Goal: Navigation & Orientation: Find specific page/section

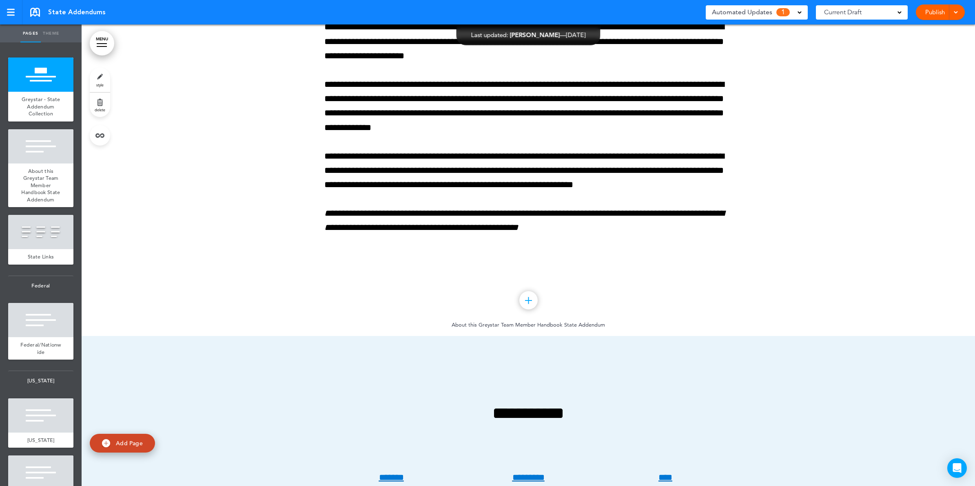
scroll to position [867, 0]
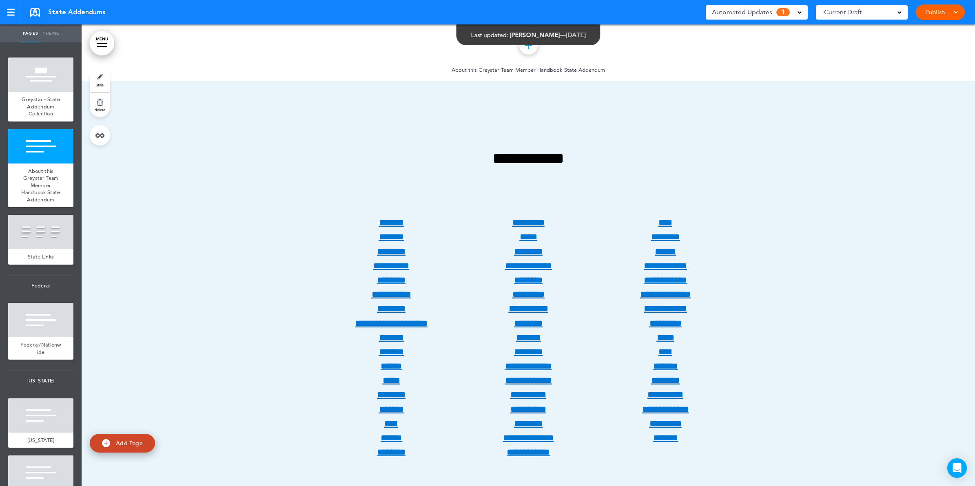
click at [102, 48] on link "MENU" at bounding box center [102, 43] width 24 height 24
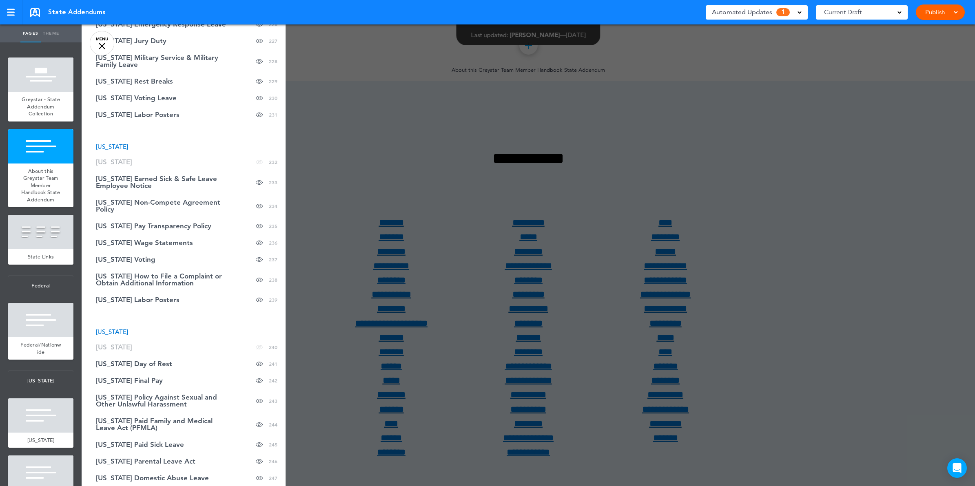
scroll to position [4828, 0]
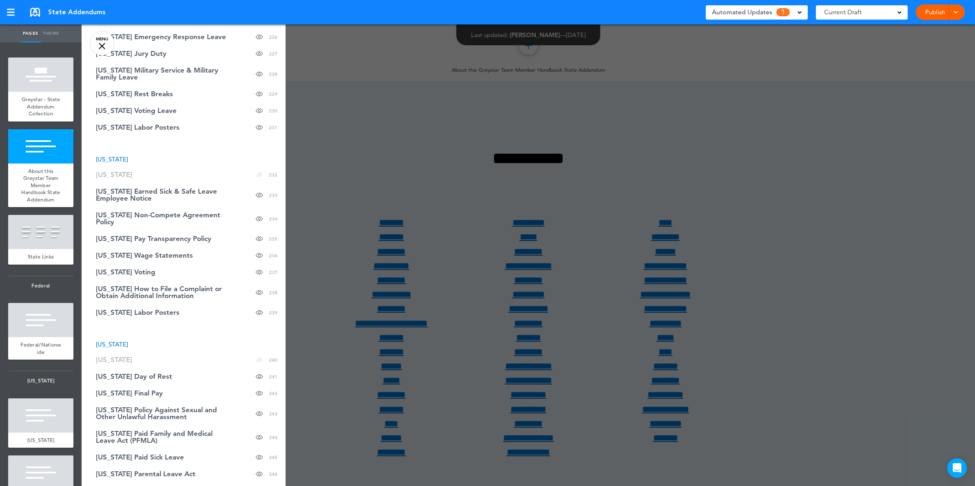
click at [153, 341] on li "[US_STATE]" at bounding box center [184, 344] width 204 height 6
click at [131, 357] on span "[US_STATE]" at bounding box center [114, 360] width 36 height 7
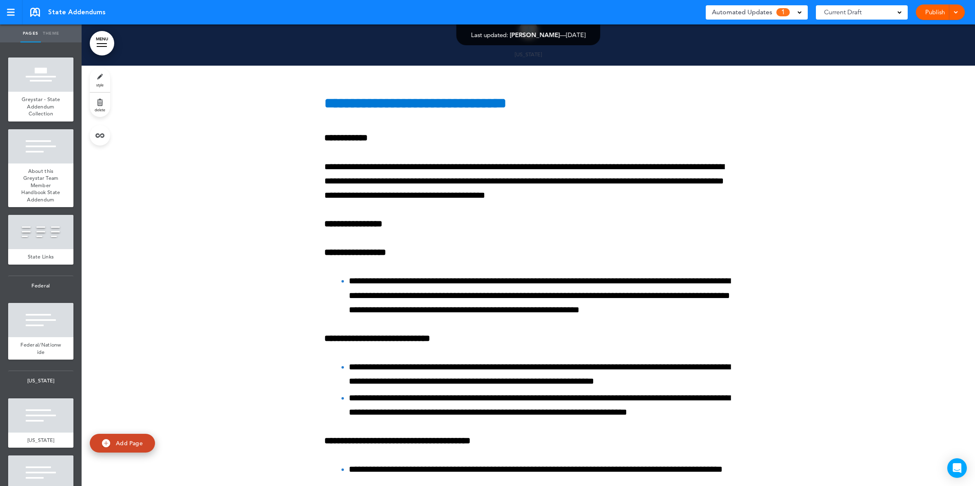
scroll to position [130931, 0]
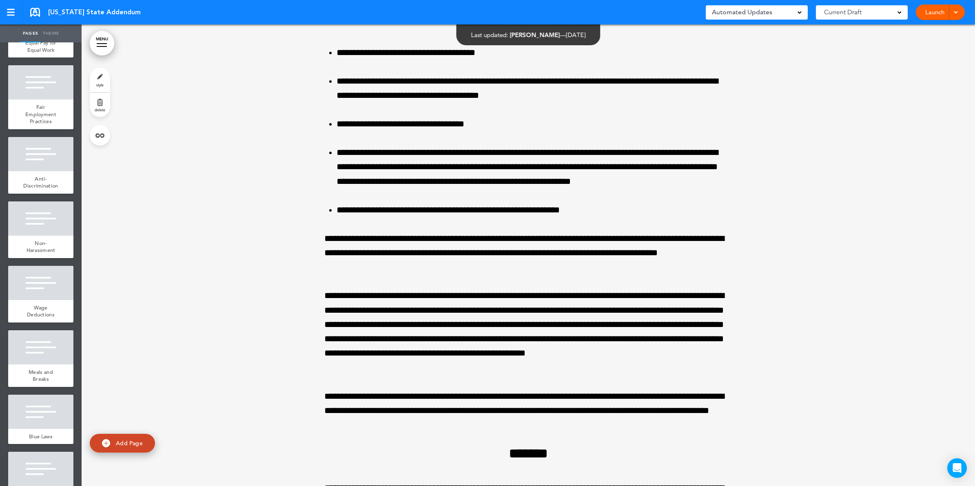
scroll to position [927, 0]
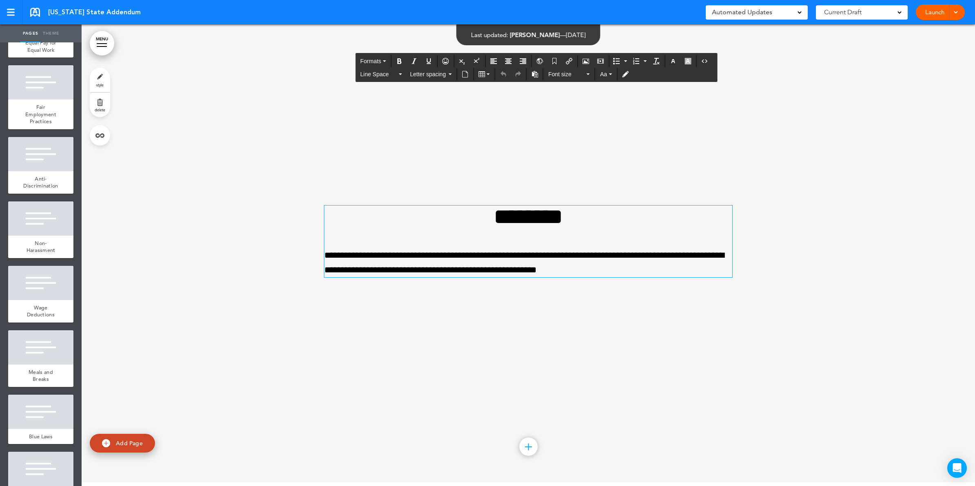
click at [687, 233] on div "**********" at bounding box center [528, 241] width 408 height 71
